Goal: Transaction & Acquisition: Purchase product/service

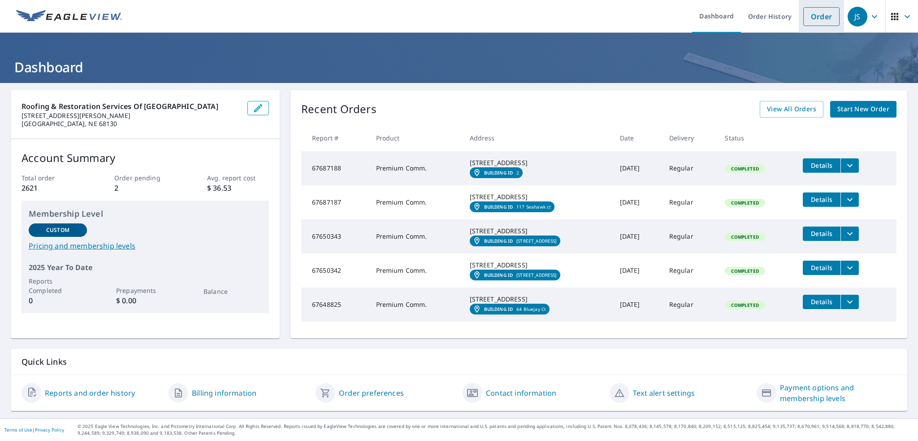
click at [823, 20] on link "Order" at bounding box center [821, 16] width 36 height 19
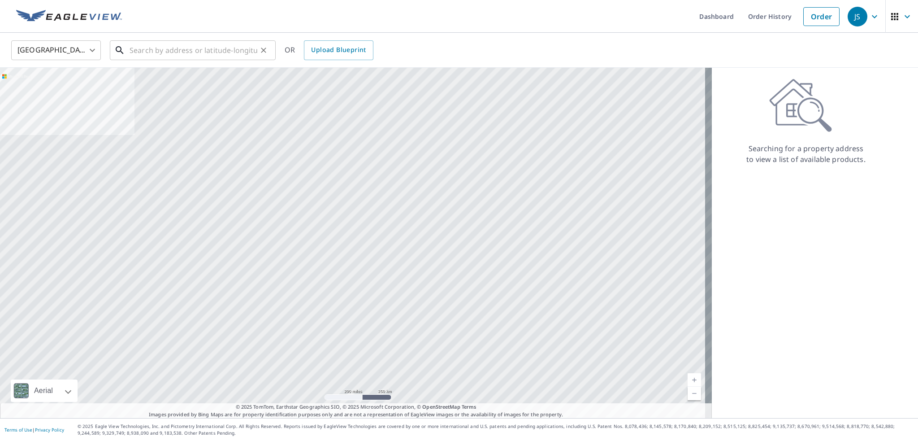
click at [217, 53] on input "text" at bounding box center [194, 50] width 128 height 25
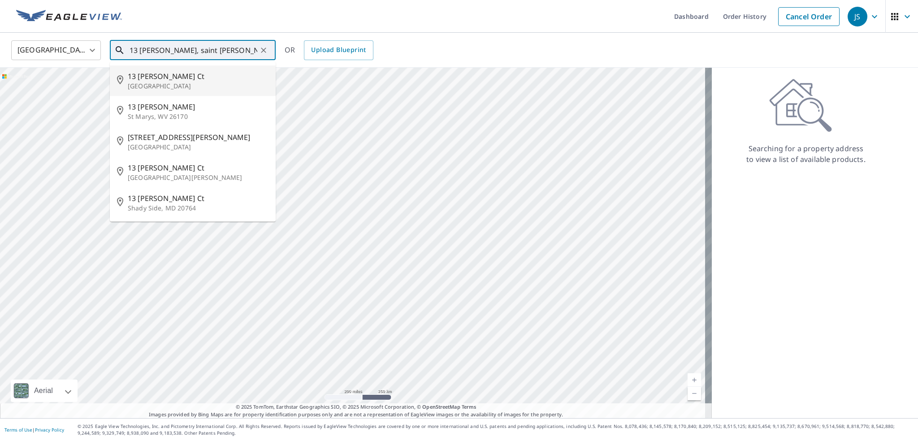
click at [186, 85] on p "[GEOGRAPHIC_DATA]" at bounding box center [198, 86] width 141 height 9
type input "[STREET_ADDRESS][PERSON_NAME]"
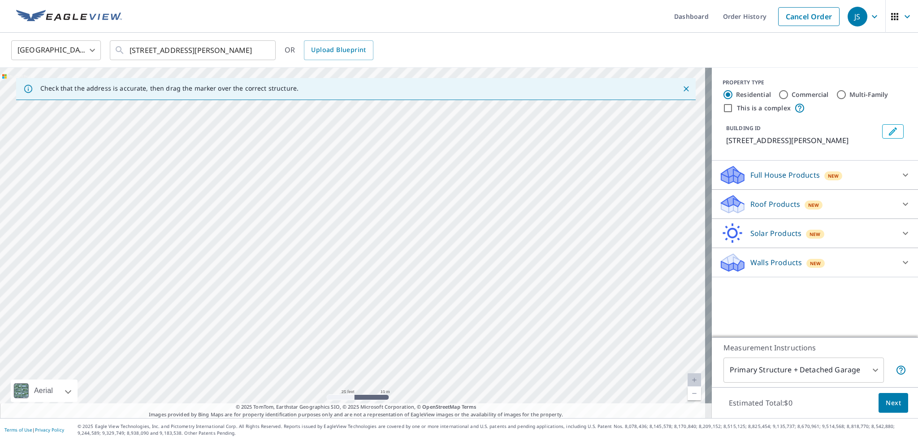
drag, startPoint x: 602, startPoint y: 252, endPoint x: 447, endPoint y: 256, distance: 155.1
click at [447, 256] on div "[STREET_ADDRESS][PERSON_NAME]" at bounding box center [356, 243] width 712 height 350
drag, startPoint x: 555, startPoint y: 246, endPoint x: 432, endPoint y: 262, distance: 124.3
click at [432, 262] on div "[STREET_ADDRESS][PERSON_NAME]" at bounding box center [356, 243] width 712 height 350
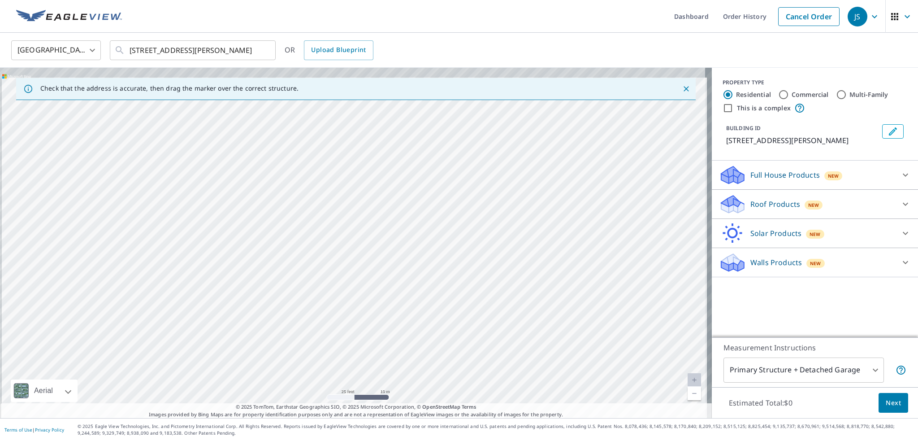
drag, startPoint x: 614, startPoint y: 151, endPoint x: 483, endPoint y: 356, distance: 243.7
click at [483, 356] on div "[STREET_ADDRESS][PERSON_NAME]" at bounding box center [356, 243] width 712 height 350
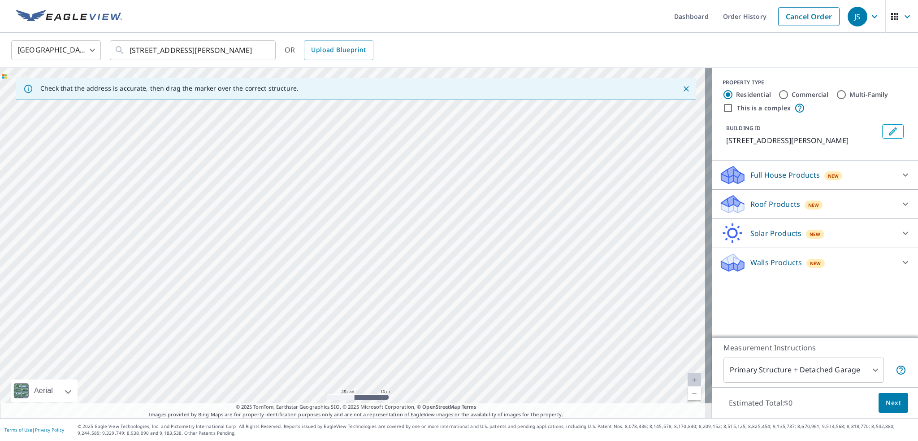
drag, startPoint x: 506, startPoint y: 234, endPoint x: 514, endPoint y: 324, distance: 90.5
click at [514, 324] on div "[STREET_ADDRESS][PERSON_NAME]" at bounding box center [356, 243] width 712 height 350
drag, startPoint x: 329, startPoint y: 150, endPoint x: 560, endPoint y: 316, distance: 284.8
click at [565, 329] on div "[STREET_ADDRESS][PERSON_NAME]" at bounding box center [356, 243] width 712 height 350
drag, startPoint x: 390, startPoint y: 204, endPoint x: 571, endPoint y: 251, distance: 186.5
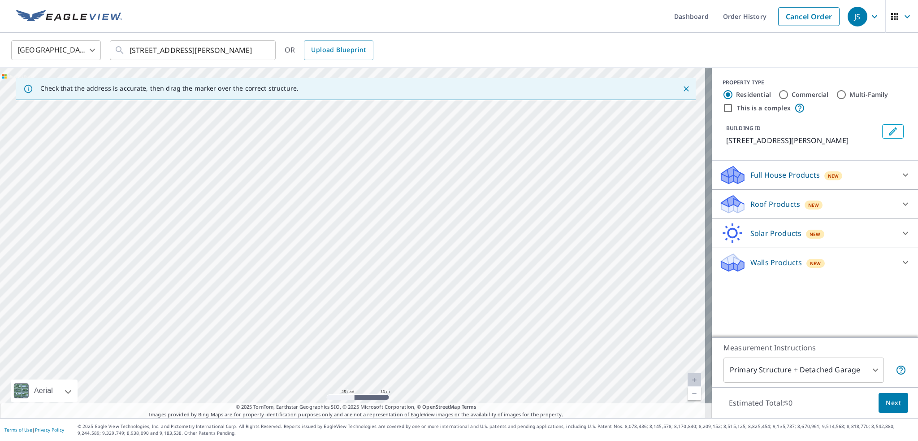
click at [571, 251] on div "[STREET_ADDRESS][PERSON_NAME]" at bounding box center [356, 243] width 712 height 350
drag, startPoint x: 588, startPoint y: 321, endPoint x: 493, endPoint y: 132, distance: 211.7
click at [493, 132] on div "[STREET_ADDRESS][PERSON_NAME]" at bounding box center [356, 243] width 712 height 350
drag, startPoint x: 526, startPoint y: 277, endPoint x: 457, endPoint y: 262, distance: 70.6
click at [457, 262] on div "[STREET_ADDRESS][PERSON_NAME]" at bounding box center [356, 243] width 712 height 350
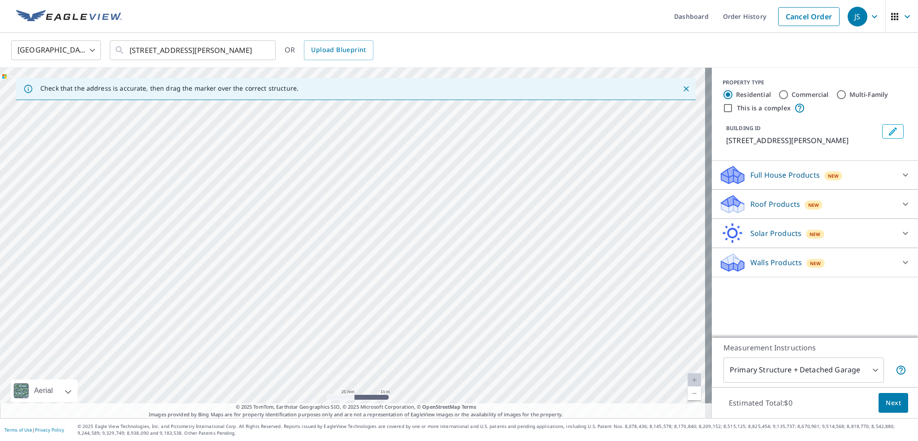
drag, startPoint x: 473, startPoint y: 298, endPoint x: 459, endPoint y: 139, distance: 159.3
click at [459, 139] on div "[STREET_ADDRESS][PERSON_NAME]" at bounding box center [356, 243] width 712 height 350
drag, startPoint x: 446, startPoint y: 173, endPoint x: 468, endPoint y: 331, distance: 159.2
click at [468, 331] on div "[STREET_ADDRESS][PERSON_NAME]" at bounding box center [356, 243] width 712 height 350
drag, startPoint x: 420, startPoint y: 156, endPoint x: 463, endPoint y: 328, distance: 177.5
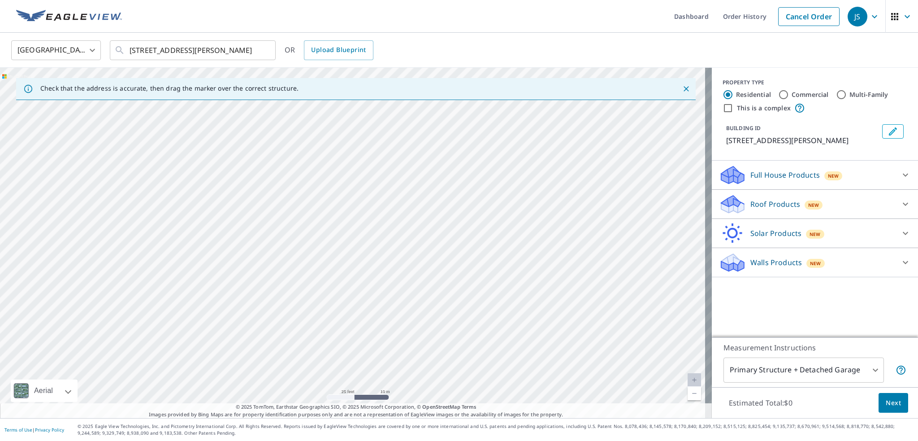
click at [463, 328] on div "[STREET_ADDRESS][PERSON_NAME]" at bounding box center [356, 243] width 712 height 350
drag, startPoint x: 399, startPoint y: 190, endPoint x: 402, endPoint y: 174, distance: 16.1
click at [402, 175] on div "[STREET_ADDRESS][PERSON_NAME]" at bounding box center [356, 243] width 712 height 350
drag, startPoint x: 456, startPoint y: 329, endPoint x: 396, endPoint y: 164, distance: 175.0
click at [396, 164] on div "[STREET_ADDRESS][PERSON_NAME]" at bounding box center [356, 243] width 712 height 350
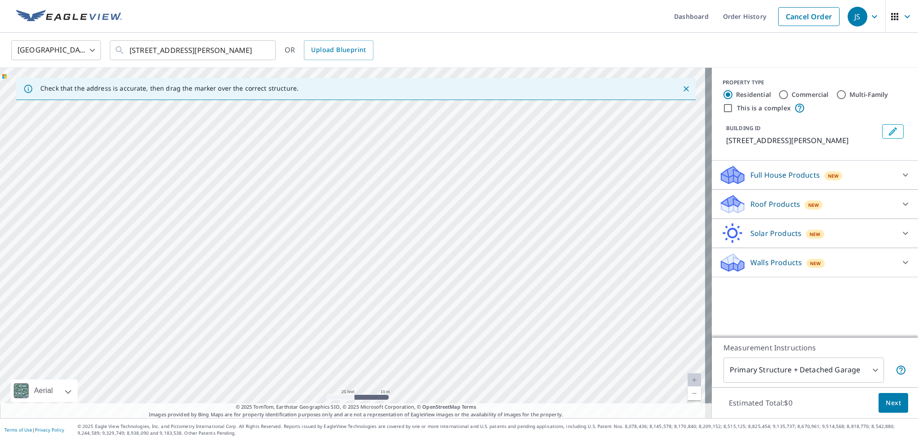
drag, startPoint x: 412, startPoint y: 303, endPoint x: 420, endPoint y: 160, distance: 142.3
click at [420, 160] on div "[STREET_ADDRESS][PERSON_NAME]" at bounding box center [356, 243] width 712 height 350
drag, startPoint x: 450, startPoint y: 229, endPoint x: 370, endPoint y: 130, distance: 127.2
click at [370, 130] on div "[STREET_ADDRESS][PERSON_NAME]" at bounding box center [356, 243] width 712 height 350
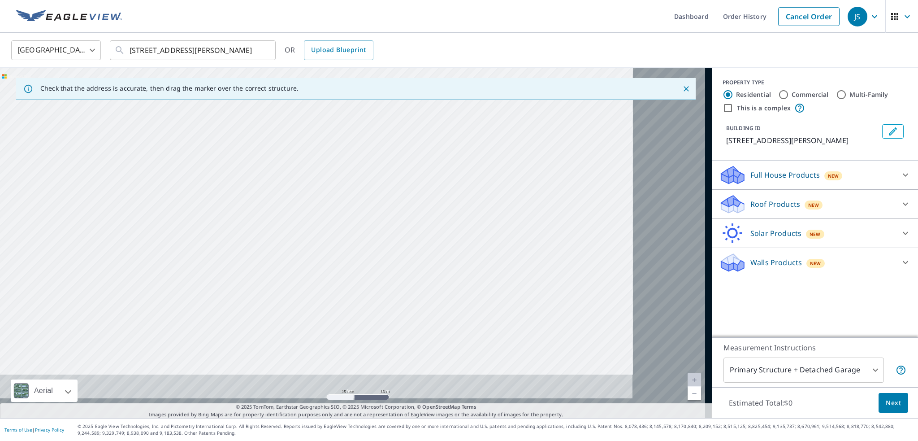
drag, startPoint x: 523, startPoint y: 238, endPoint x: 359, endPoint y: 159, distance: 182.6
click at [359, 159] on div "[STREET_ADDRESS][PERSON_NAME]" at bounding box center [356, 243] width 712 height 350
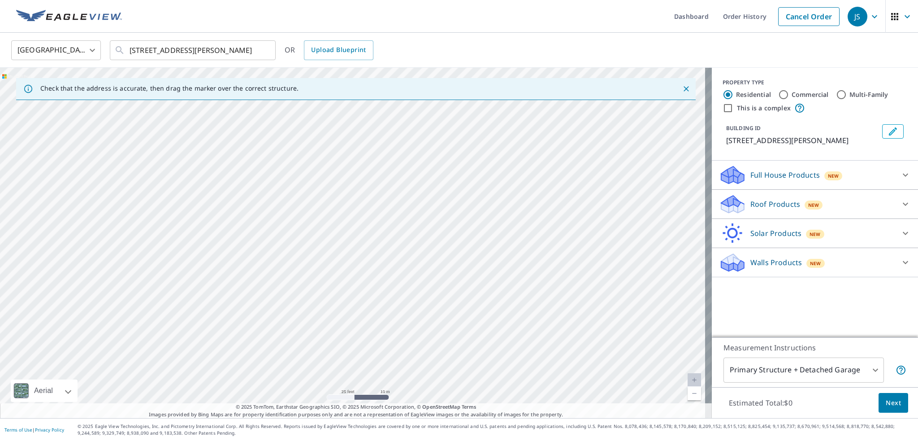
drag, startPoint x: 486, startPoint y: 230, endPoint x: 403, endPoint y: 152, distance: 113.8
click at [403, 152] on div "[STREET_ADDRESS][PERSON_NAME]" at bounding box center [356, 243] width 712 height 350
drag, startPoint x: 353, startPoint y: 230, endPoint x: 500, endPoint y: 211, distance: 147.8
click at [500, 211] on div "[STREET_ADDRESS][PERSON_NAME]" at bounding box center [356, 243] width 712 height 350
drag, startPoint x: 356, startPoint y: 198, endPoint x: 422, endPoint y: 308, distance: 128.4
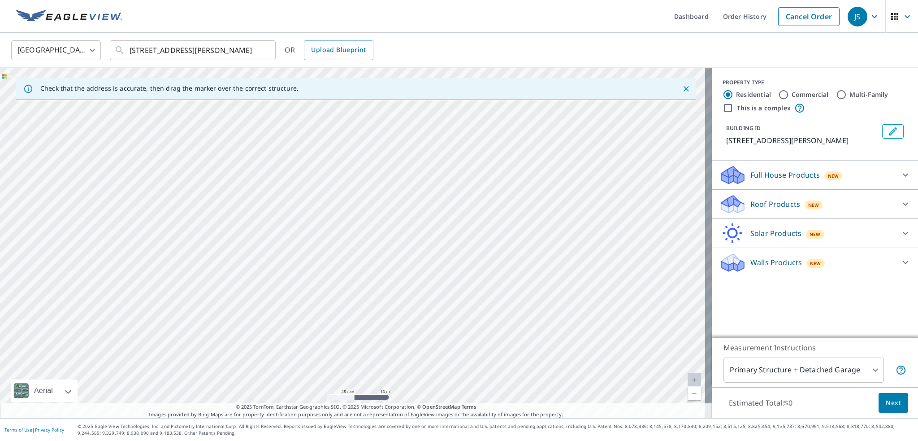
click at [421, 318] on div "[STREET_ADDRESS][PERSON_NAME]" at bounding box center [356, 243] width 712 height 350
drag, startPoint x: 393, startPoint y: 220, endPoint x: 384, endPoint y: 247, distance: 28.3
click at [384, 247] on div "[STREET_ADDRESS][PERSON_NAME]" at bounding box center [356, 243] width 712 height 350
drag, startPoint x: 337, startPoint y: 284, endPoint x: 274, endPoint y: 301, distance: 65.3
click at [274, 303] on div "[STREET_ADDRESS][PERSON_NAME]" at bounding box center [356, 243] width 712 height 350
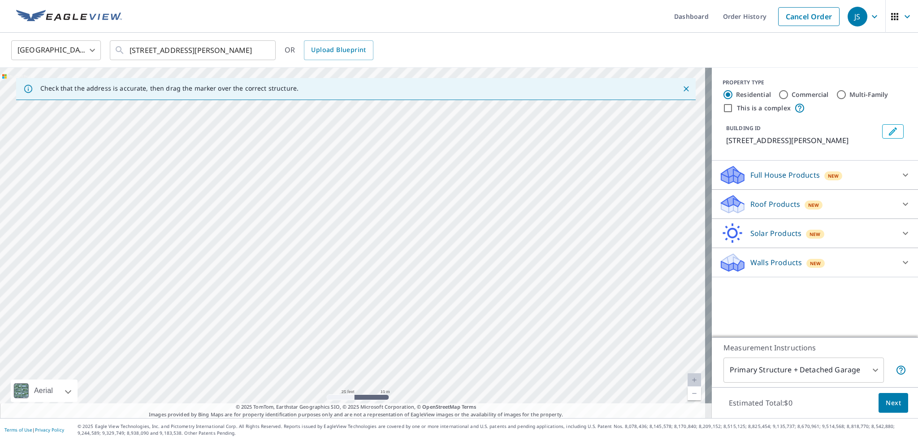
drag, startPoint x: 437, startPoint y: 193, endPoint x: 411, endPoint y: 148, distance: 52.3
click at [411, 148] on div "[STREET_ADDRESS][PERSON_NAME]" at bounding box center [356, 243] width 712 height 350
drag, startPoint x: 412, startPoint y: 269, endPoint x: 409, endPoint y: 169, distance: 99.6
click at [409, 169] on div "[STREET_ADDRESS][PERSON_NAME]" at bounding box center [356, 243] width 712 height 350
drag, startPoint x: 409, startPoint y: 164, endPoint x: 408, endPoint y: 306, distance: 141.2
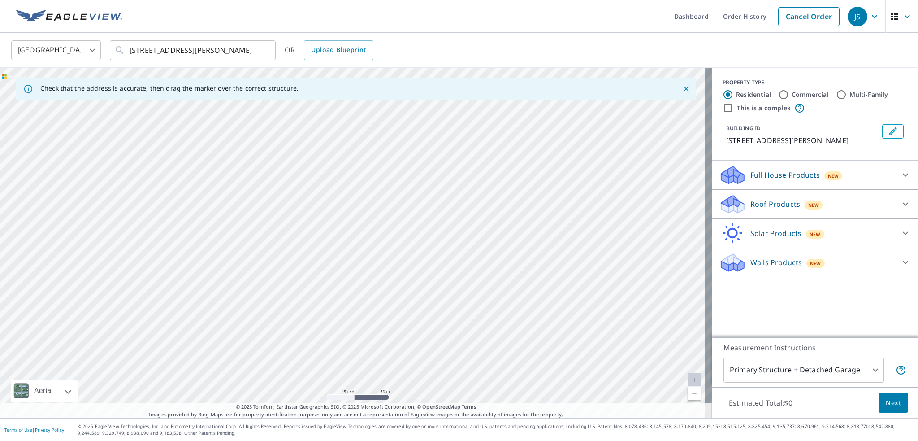
click at [407, 315] on div "[STREET_ADDRESS][PERSON_NAME]" at bounding box center [356, 243] width 712 height 350
drag, startPoint x: 420, startPoint y: 200, endPoint x: 387, endPoint y: 326, distance: 130.1
click at [387, 326] on div "[STREET_ADDRESS][PERSON_NAME]" at bounding box center [356, 243] width 712 height 350
drag, startPoint x: 396, startPoint y: 293, endPoint x: 386, endPoint y: 337, distance: 44.7
click at [386, 337] on div "[STREET_ADDRESS][PERSON_NAME]" at bounding box center [356, 243] width 712 height 350
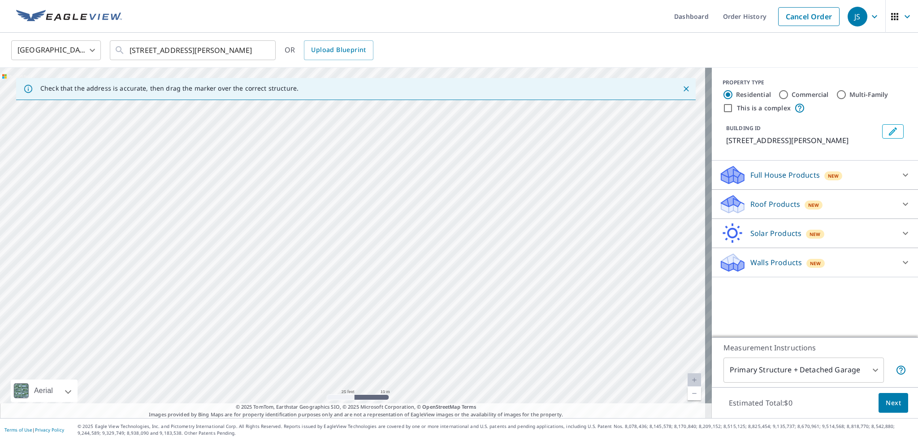
drag, startPoint x: 402, startPoint y: 201, endPoint x: 264, endPoint y: 199, distance: 138.1
click at [264, 199] on div "[STREET_ADDRESS][PERSON_NAME]" at bounding box center [356, 243] width 712 height 350
drag, startPoint x: 303, startPoint y: 287, endPoint x: 351, endPoint y: 199, distance: 100.5
click at [369, 156] on div "[STREET_ADDRESS][PERSON_NAME]" at bounding box center [356, 243] width 712 height 350
drag, startPoint x: 322, startPoint y: 282, endPoint x: 335, endPoint y: 183, distance: 99.9
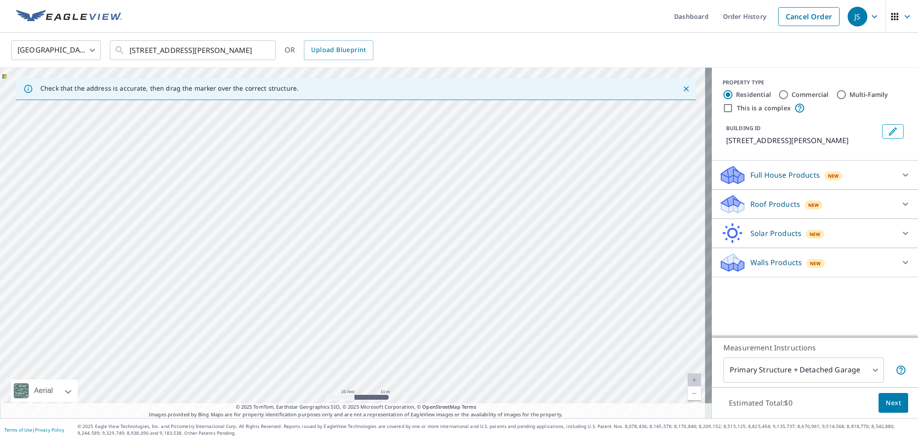
click at [335, 183] on div "[STREET_ADDRESS][PERSON_NAME]" at bounding box center [356, 243] width 712 height 350
drag, startPoint x: 251, startPoint y: 289, endPoint x: 307, endPoint y: 181, distance: 121.1
click at [307, 181] on div "[STREET_ADDRESS][PERSON_NAME]" at bounding box center [356, 243] width 712 height 350
drag, startPoint x: 324, startPoint y: 268, endPoint x: 338, endPoint y: 179, distance: 90.0
click at [338, 179] on div "[STREET_ADDRESS][PERSON_NAME]" at bounding box center [356, 243] width 712 height 350
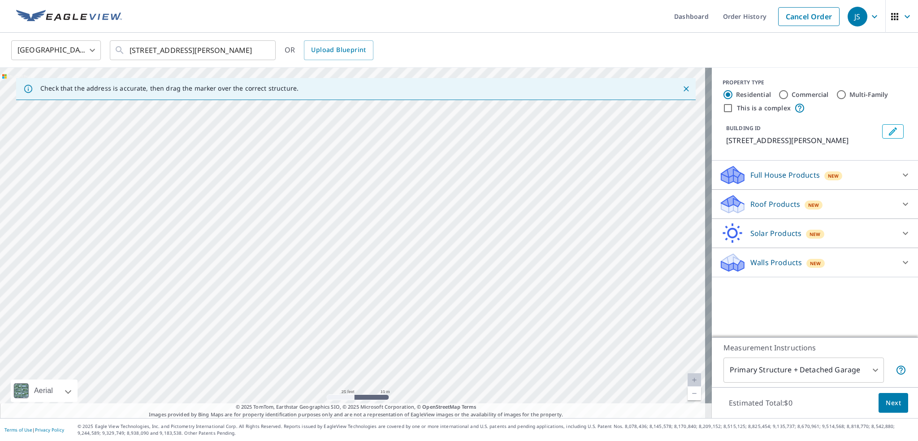
drag, startPoint x: 296, startPoint y: 250, endPoint x: 407, endPoint y: 233, distance: 112.8
click at [407, 233] on div "[STREET_ADDRESS][PERSON_NAME]" at bounding box center [356, 243] width 712 height 350
drag, startPoint x: 392, startPoint y: 218, endPoint x: 373, endPoint y: 307, distance: 91.6
click at [373, 307] on div "[STREET_ADDRESS][PERSON_NAME]" at bounding box center [356, 243] width 712 height 350
drag, startPoint x: 386, startPoint y: 209, endPoint x: 380, endPoint y: 299, distance: 90.3
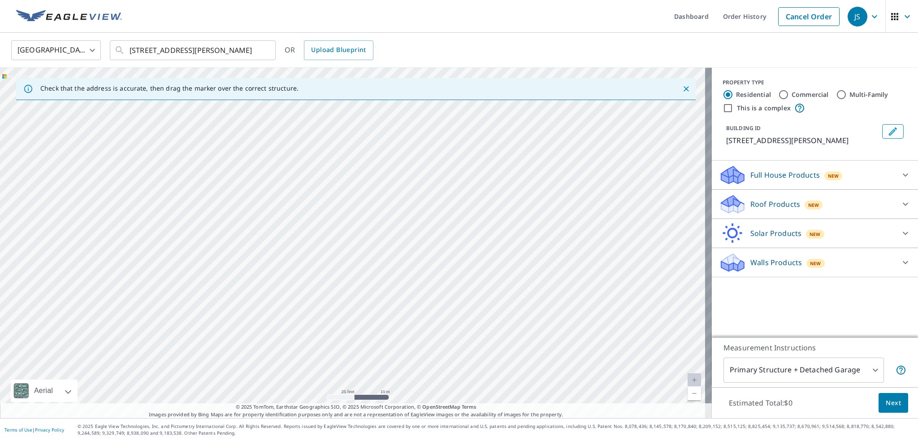
click at [380, 299] on div "[STREET_ADDRESS][PERSON_NAME]" at bounding box center [356, 243] width 712 height 350
drag, startPoint x: 377, startPoint y: 259, endPoint x: 387, endPoint y: 291, distance: 33.3
click at [387, 291] on div "[STREET_ADDRESS][PERSON_NAME]" at bounding box center [356, 243] width 712 height 350
drag, startPoint x: 526, startPoint y: 211, endPoint x: 506, endPoint y: 310, distance: 100.9
click at [506, 310] on div "[STREET_ADDRESS][PERSON_NAME]" at bounding box center [356, 243] width 712 height 350
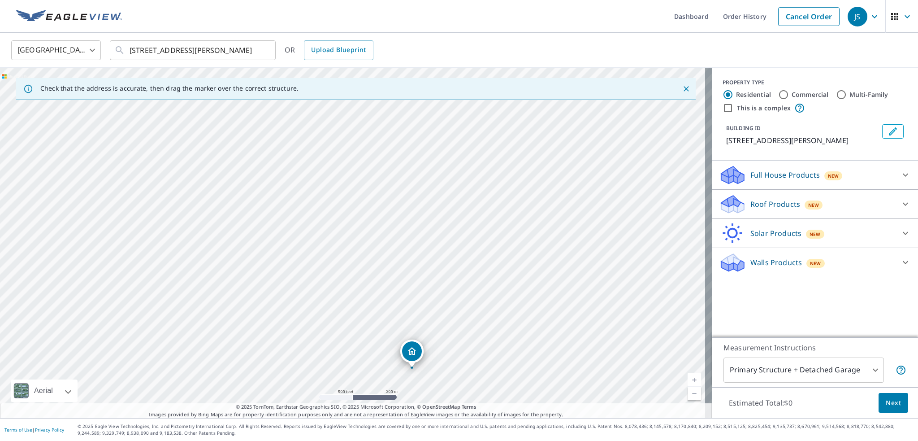
drag, startPoint x: 559, startPoint y: 227, endPoint x: 542, endPoint y: 292, distance: 66.8
click at [542, 292] on div "[STREET_ADDRESS][PERSON_NAME]" at bounding box center [356, 243] width 712 height 350
drag, startPoint x: 483, startPoint y: 150, endPoint x: 511, endPoint y: 311, distance: 163.3
click at [511, 311] on div "[STREET_ADDRESS][PERSON_NAME]" at bounding box center [356, 243] width 712 height 350
drag, startPoint x: 447, startPoint y: 213, endPoint x: 477, endPoint y: 324, distance: 114.7
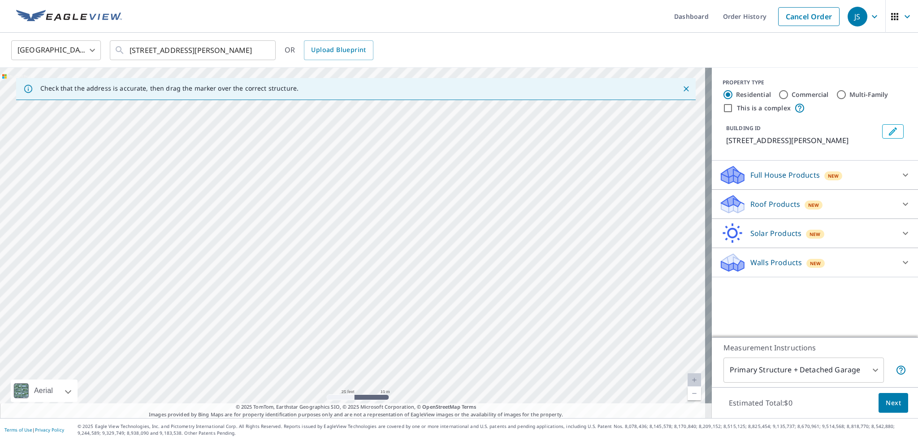
click at [477, 323] on div "[STREET_ADDRESS][PERSON_NAME]" at bounding box center [356, 243] width 712 height 350
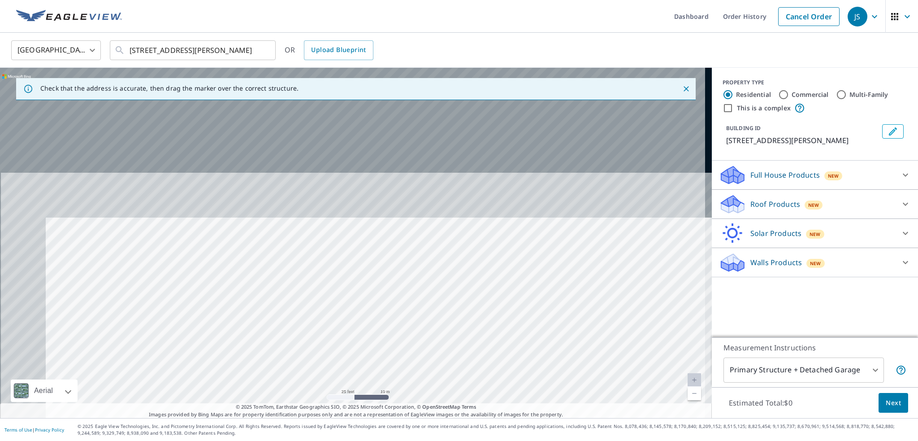
drag, startPoint x: 415, startPoint y: 176, endPoint x: 464, endPoint y: 337, distance: 168.3
click at [464, 337] on div "[STREET_ADDRESS][PERSON_NAME]" at bounding box center [356, 243] width 712 height 350
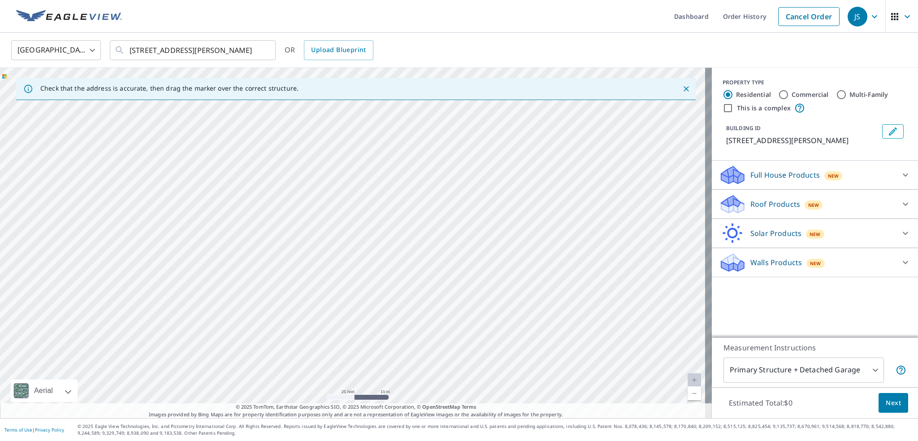
drag, startPoint x: 435, startPoint y: 237, endPoint x: 455, endPoint y: 283, distance: 50.2
click at [455, 283] on div "[STREET_ADDRESS][PERSON_NAME]" at bounding box center [356, 243] width 712 height 350
drag, startPoint x: 474, startPoint y: 197, endPoint x: 461, endPoint y: 226, distance: 32.1
click at [460, 227] on div "[STREET_ADDRESS][PERSON_NAME]" at bounding box center [356, 243] width 712 height 350
drag, startPoint x: 411, startPoint y: 322, endPoint x: 421, endPoint y: 247, distance: 76.1
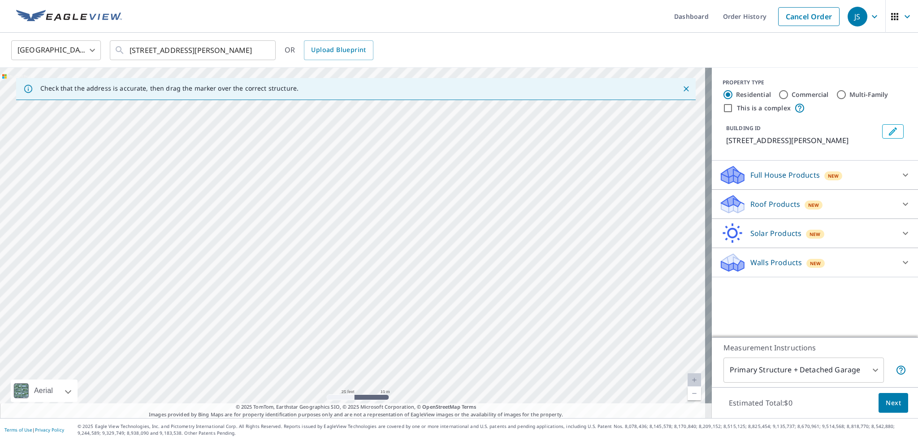
click at [421, 247] on div "[STREET_ADDRESS][PERSON_NAME]" at bounding box center [356, 243] width 712 height 350
drag, startPoint x: 413, startPoint y: 215, endPoint x: 371, endPoint y: 345, distance: 136.8
click at [371, 345] on div "[STREET_ADDRESS][PERSON_NAME]" at bounding box center [356, 243] width 712 height 350
drag, startPoint x: 378, startPoint y: 242, endPoint x: 362, endPoint y: 308, distance: 68.2
click at [362, 308] on div "[STREET_ADDRESS][PERSON_NAME]" at bounding box center [356, 243] width 712 height 350
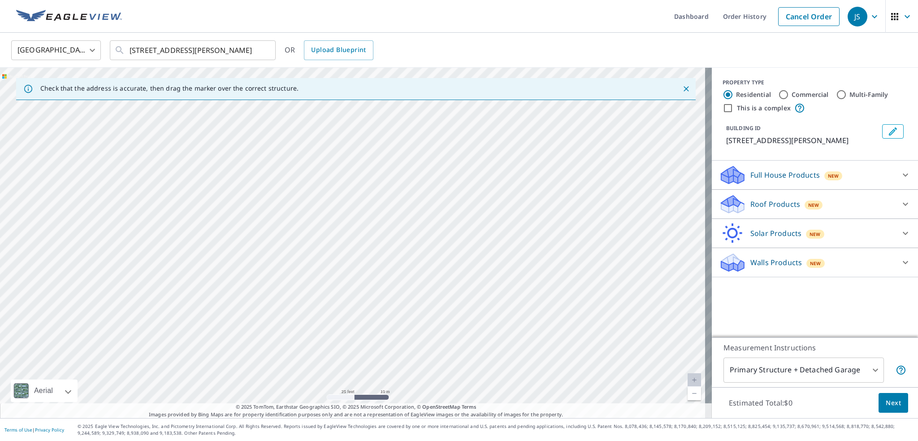
drag, startPoint x: 400, startPoint y: 292, endPoint x: 467, endPoint y: 160, distance: 147.9
click at [467, 160] on div "[STREET_ADDRESS][PERSON_NAME]" at bounding box center [356, 243] width 712 height 350
drag, startPoint x: 451, startPoint y: 318, endPoint x: 414, endPoint y: 209, distance: 115.1
click at [414, 209] on div "[STREET_ADDRESS][PERSON_NAME]" at bounding box center [356, 243] width 712 height 350
drag, startPoint x: 387, startPoint y: 199, endPoint x: 370, endPoint y: 246, distance: 49.6
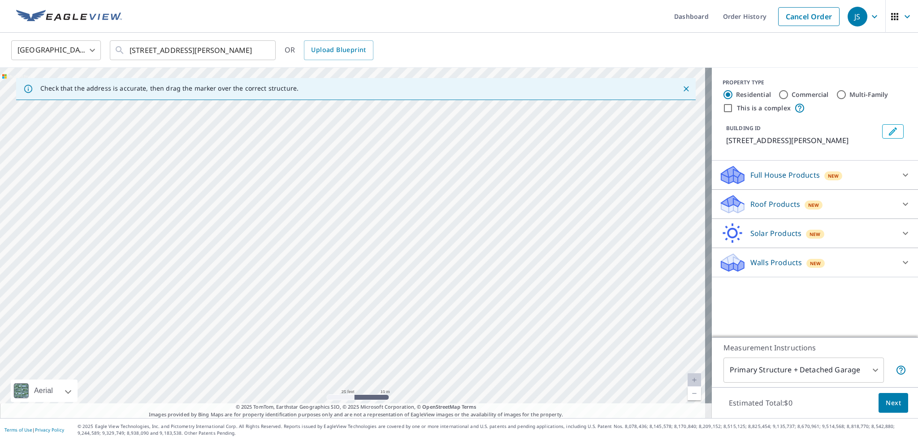
click at [370, 246] on div "[STREET_ADDRESS][PERSON_NAME]" at bounding box center [356, 243] width 712 height 350
drag, startPoint x: 557, startPoint y: 324, endPoint x: 600, endPoint y: 177, distance: 153.1
click at [600, 177] on div "[STREET_ADDRESS][PERSON_NAME]" at bounding box center [356, 243] width 712 height 350
drag, startPoint x: 405, startPoint y: 281, endPoint x: 496, endPoint y: 210, distance: 115.2
click at [496, 210] on div "[STREET_ADDRESS][PERSON_NAME]" at bounding box center [356, 243] width 712 height 350
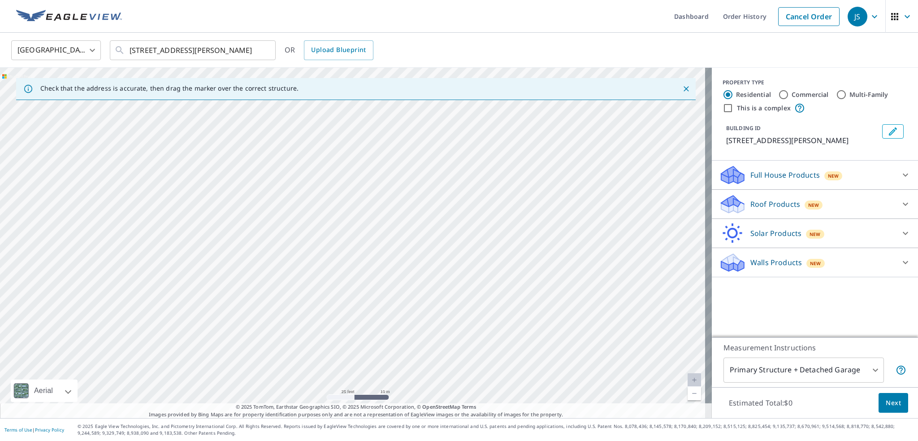
drag, startPoint x: 480, startPoint y: 200, endPoint x: 408, endPoint y: 354, distance: 169.2
click at [408, 354] on div "[STREET_ADDRESS][PERSON_NAME]" at bounding box center [356, 243] width 712 height 350
drag, startPoint x: 438, startPoint y: 311, endPoint x: 419, endPoint y: 332, distance: 27.9
click at [419, 332] on div "[STREET_ADDRESS][PERSON_NAME]" at bounding box center [356, 243] width 712 height 350
drag, startPoint x: 473, startPoint y: 252, endPoint x: 450, endPoint y: 288, distance: 42.8
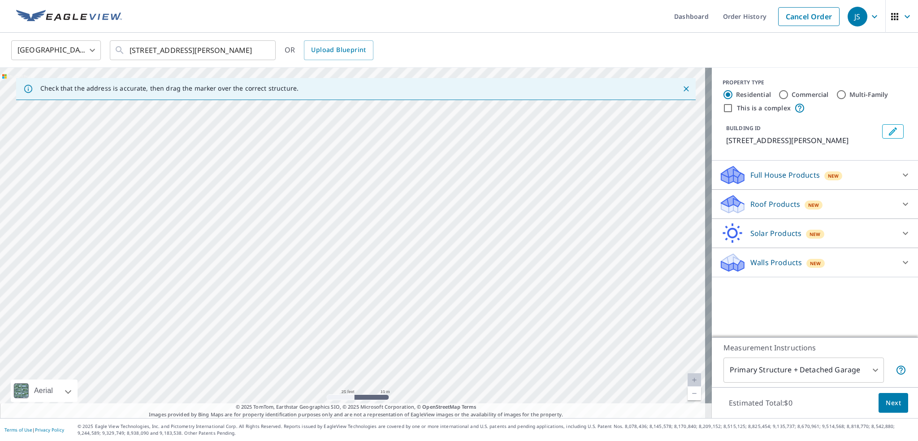
click at [450, 288] on div "[STREET_ADDRESS][PERSON_NAME]" at bounding box center [356, 243] width 712 height 350
drag, startPoint x: 459, startPoint y: 303, endPoint x: 446, endPoint y: 281, distance: 25.3
click at [446, 281] on div "[STREET_ADDRESS][PERSON_NAME]" at bounding box center [356, 243] width 712 height 350
drag, startPoint x: 558, startPoint y: 265, endPoint x: 542, endPoint y: 276, distance: 19.0
click at [543, 276] on div "[STREET_ADDRESS][PERSON_NAME]" at bounding box center [356, 243] width 712 height 350
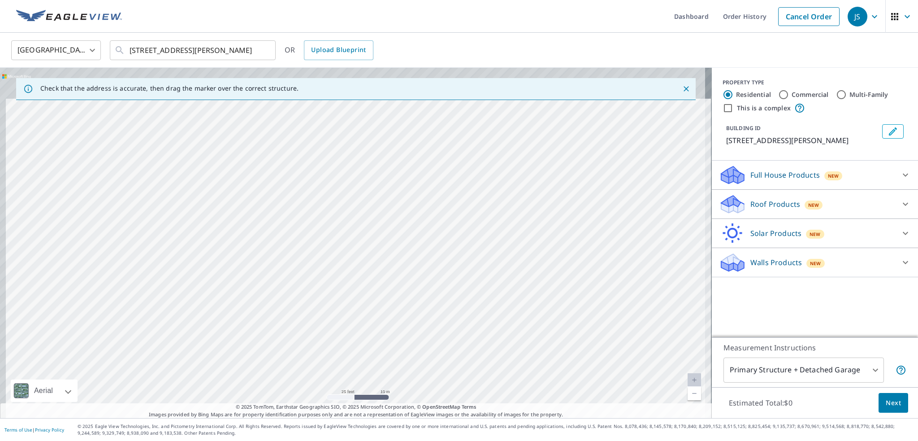
drag, startPoint x: 387, startPoint y: 138, endPoint x: 416, endPoint y: 323, distance: 186.9
click at [415, 323] on div "[STREET_ADDRESS][PERSON_NAME]" at bounding box center [356, 243] width 712 height 350
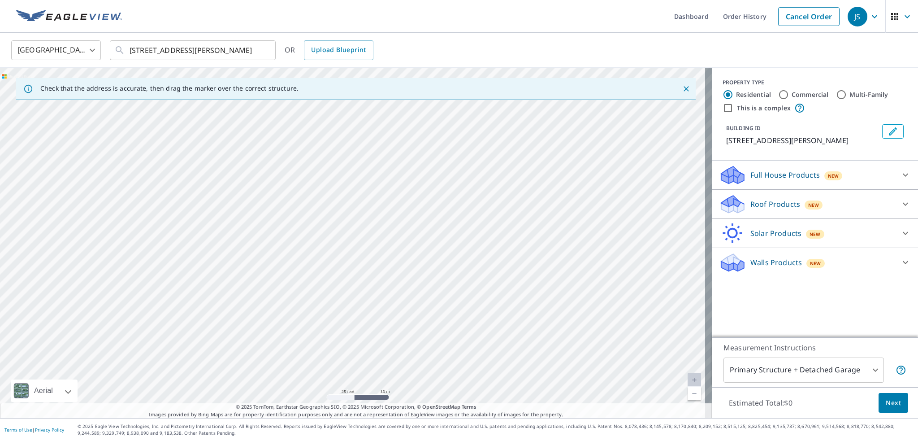
drag, startPoint x: 451, startPoint y: 191, endPoint x: 454, endPoint y: 242, distance: 51.2
click at [454, 242] on div "[STREET_ADDRESS][PERSON_NAME]" at bounding box center [356, 243] width 712 height 350
drag, startPoint x: 394, startPoint y: 183, endPoint x: 383, endPoint y: 280, distance: 97.5
click at [384, 308] on div "[STREET_ADDRESS][PERSON_NAME]" at bounding box center [356, 243] width 712 height 350
drag, startPoint x: 394, startPoint y: 189, endPoint x: 380, endPoint y: 304, distance: 116.0
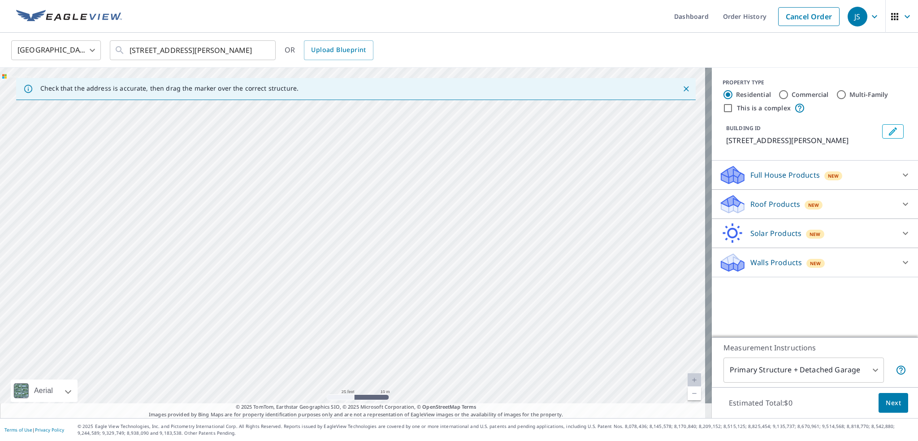
click at [382, 308] on div "[STREET_ADDRESS][PERSON_NAME]" at bounding box center [356, 243] width 712 height 350
drag, startPoint x: 384, startPoint y: 216, endPoint x: 414, endPoint y: 156, distance: 67.1
click at [414, 158] on div "[STREET_ADDRESS][PERSON_NAME]" at bounding box center [356, 243] width 712 height 350
drag, startPoint x: 383, startPoint y: 265, endPoint x: 369, endPoint y: 181, distance: 85.0
click at [369, 181] on div "[STREET_ADDRESS][PERSON_NAME]" at bounding box center [356, 243] width 712 height 350
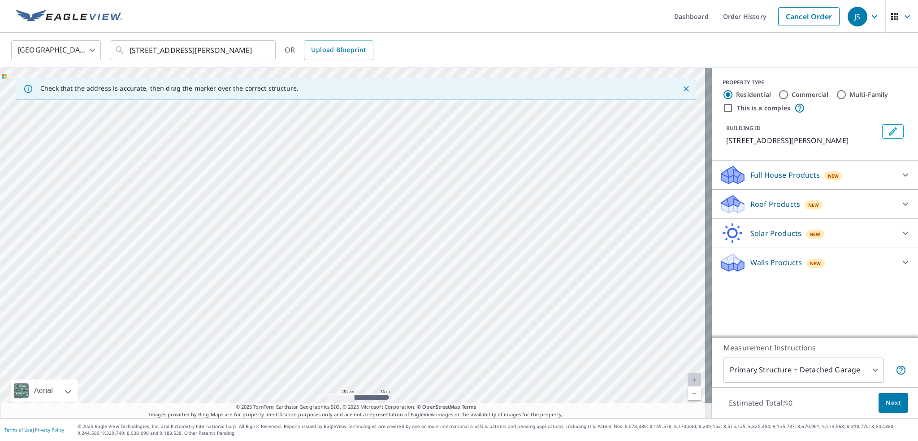
drag, startPoint x: 359, startPoint y: 282, endPoint x: 354, endPoint y: 209, distance: 73.2
click at [354, 209] on div "[STREET_ADDRESS][PERSON_NAME]" at bounding box center [356, 243] width 712 height 350
drag, startPoint x: 323, startPoint y: 201, endPoint x: 346, endPoint y: 339, distance: 140.5
click at [346, 346] on div "[STREET_ADDRESS][PERSON_NAME]" at bounding box center [356, 243] width 712 height 350
drag, startPoint x: 374, startPoint y: 244, endPoint x: 358, endPoint y: 324, distance: 81.0
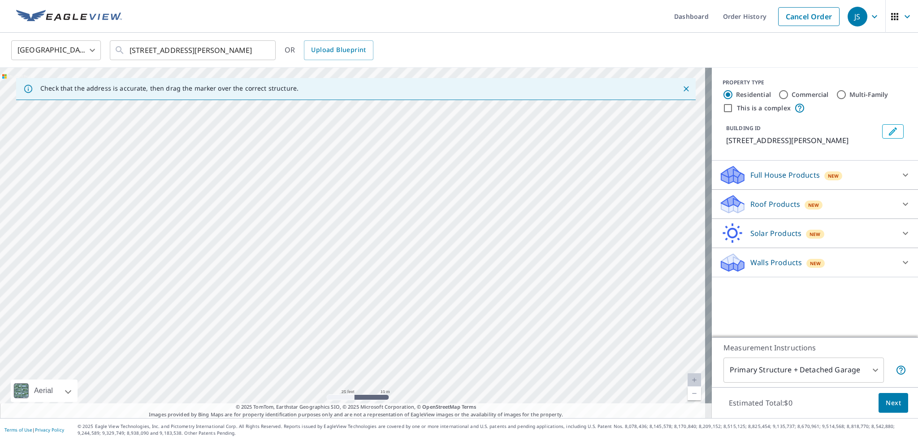
click at [358, 324] on div "[STREET_ADDRESS][PERSON_NAME]" at bounding box center [356, 243] width 712 height 350
drag, startPoint x: 355, startPoint y: 335, endPoint x: 348, endPoint y: 173, distance: 161.5
click at [348, 173] on div "[STREET_ADDRESS][PERSON_NAME]" at bounding box center [356, 243] width 712 height 350
drag, startPoint x: 329, startPoint y: 297, endPoint x: 337, endPoint y: 188, distance: 108.8
click at [337, 188] on div "[STREET_ADDRESS][PERSON_NAME]" at bounding box center [356, 243] width 712 height 350
